Goal: Browse casually

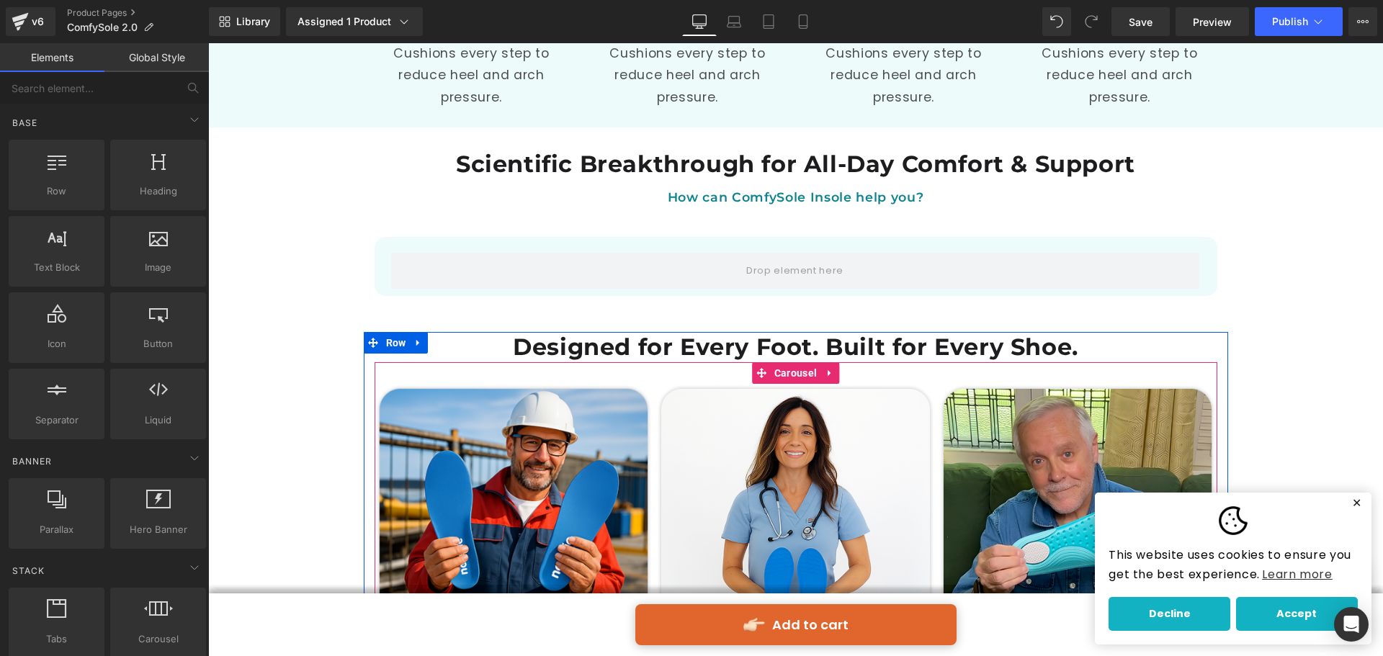
scroll to position [2553, 0]
